Goal: Transaction & Acquisition: Purchase product/service

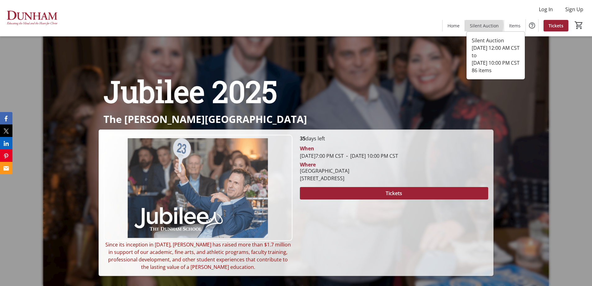
click at [481, 25] on span "Silent Auction" at bounding box center [484, 25] width 29 height 7
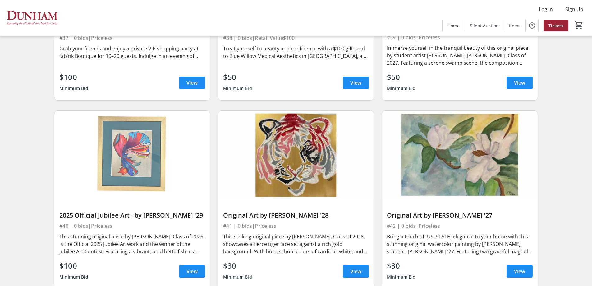
scroll to position [2487, 0]
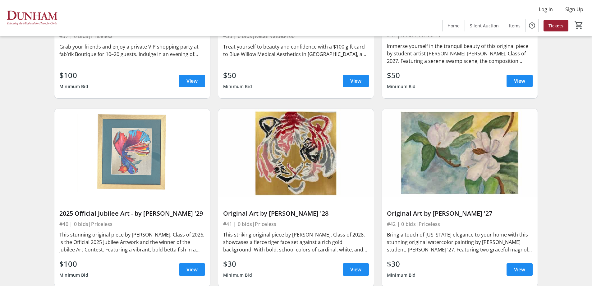
click at [283, 144] on img at bounding box center [296, 153] width 156 height 88
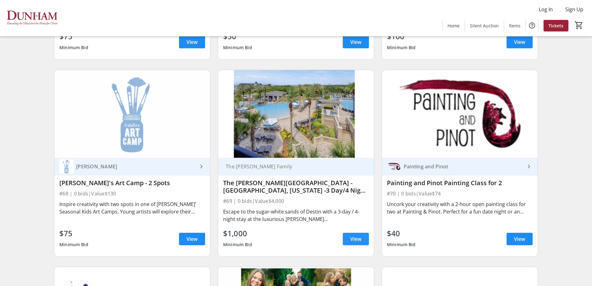
scroll to position [4290, 0]
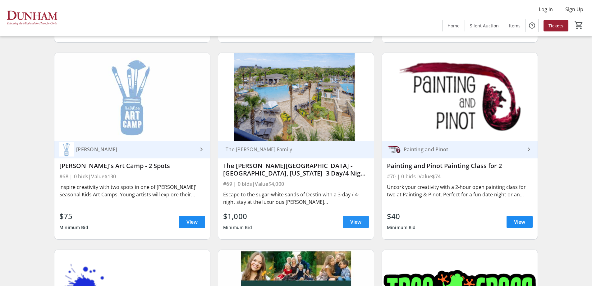
click at [353, 218] on span "View" at bounding box center [355, 221] width 11 height 7
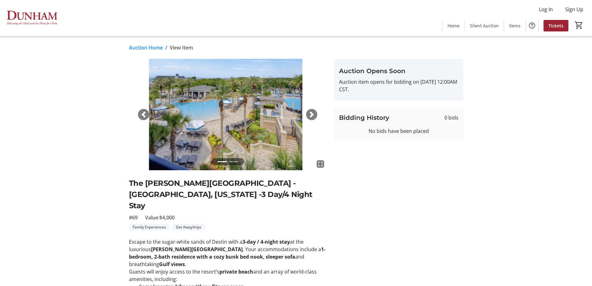
click at [310, 113] on span "button" at bounding box center [312, 114] width 6 height 6
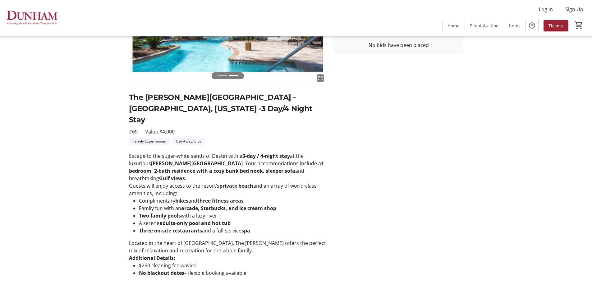
scroll to position [93, 0]
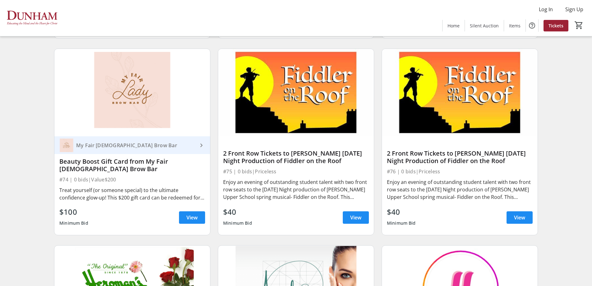
scroll to position [4695, 0]
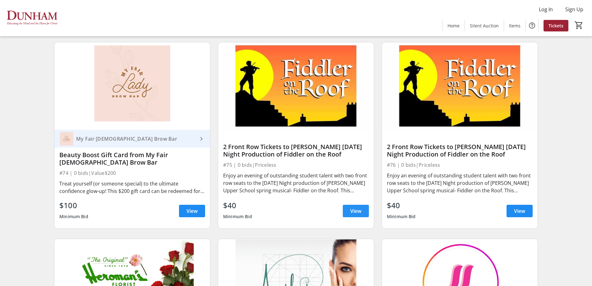
click at [364, 203] on span at bounding box center [356, 210] width 26 height 15
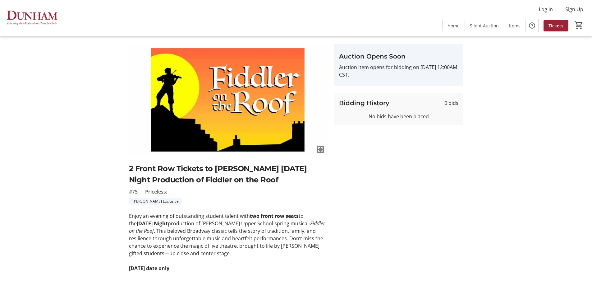
scroll to position [32, 0]
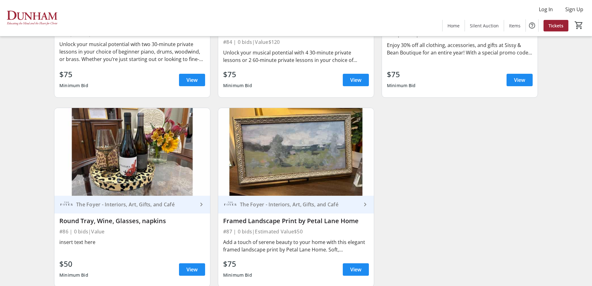
scroll to position [5419, 0]
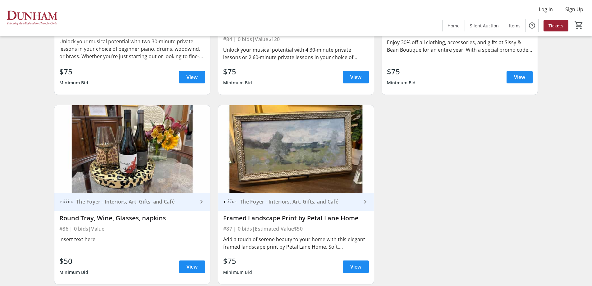
click at [265, 137] on img at bounding box center [296, 149] width 156 height 88
click at [360, 263] on span "View" at bounding box center [355, 266] width 11 height 7
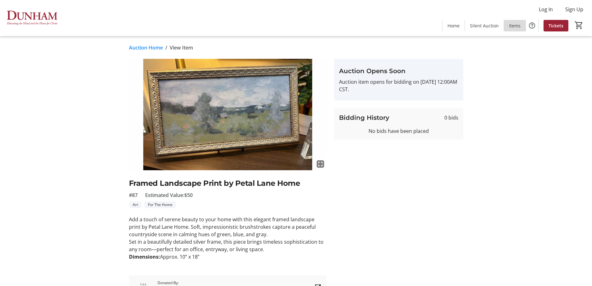
click at [519, 26] on span "Items" at bounding box center [515, 25] width 12 height 7
